Goal: Communication & Community: Share content

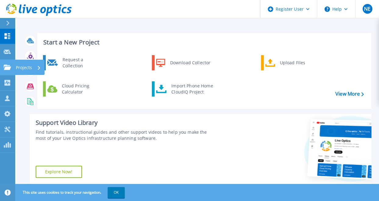
click at [24, 67] on p "Projects" at bounding box center [24, 68] width 16 height 16
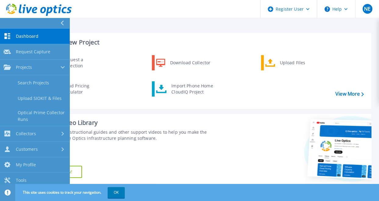
click at [30, 36] on span "Dashboard" at bounding box center [27, 36] width 23 height 5
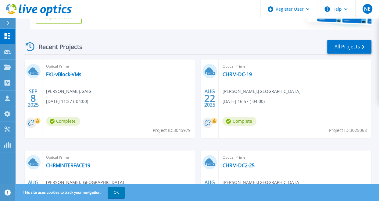
scroll to position [122, 0]
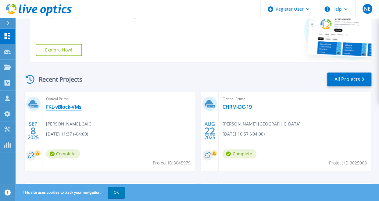
click at [69, 105] on link "FKL-vBlock-VMs" at bounding box center [63, 107] width 35 height 6
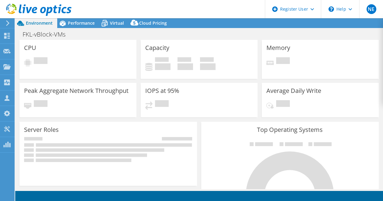
select select "USD"
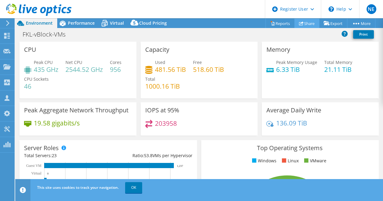
click at [311, 21] on link "Share" at bounding box center [307, 23] width 25 height 9
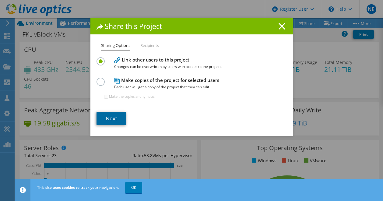
click at [110, 115] on link "Next" at bounding box center [112, 118] width 30 height 13
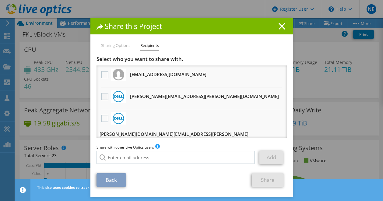
click at [103, 99] on label at bounding box center [105, 96] width 9 height 7
click at [0, 0] on input "checkbox" at bounding box center [0, 0] width 0 height 0
click at [102, 125] on div at bounding box center [105, 118] width 10 height 13
click at [102, 118] on label at bounding box center [105, 118] width 9 height 7
click at [0, 0] on input "checkbox" at bounding box center [0, 0] width 0 height 0
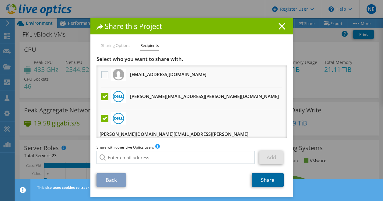
click at [270, 173] on link "Share" at bounding box center [268, 179] width 32 height 13
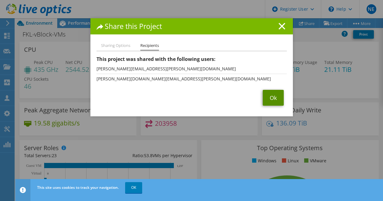
click at [274, 101] on link "Ok" at bounding box center [273, 98] width 21 height 16
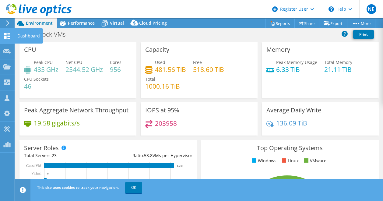
click at [29, 36] on div "Dashboard" at bounding box center [28, 35] width 29 height 15
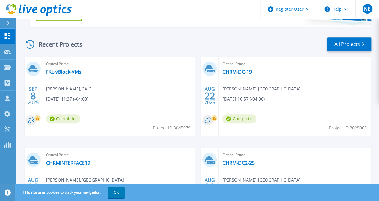
scroll to position [96, 0]
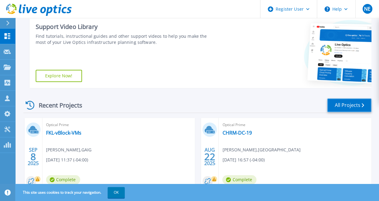
click at [339, 104] on link "All Projects" at bounding box center [349, 105] width 44 height 14
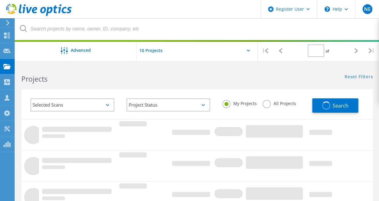
type input "1"
